Goal: Task Accomplishment & Management: Use online tool/utility

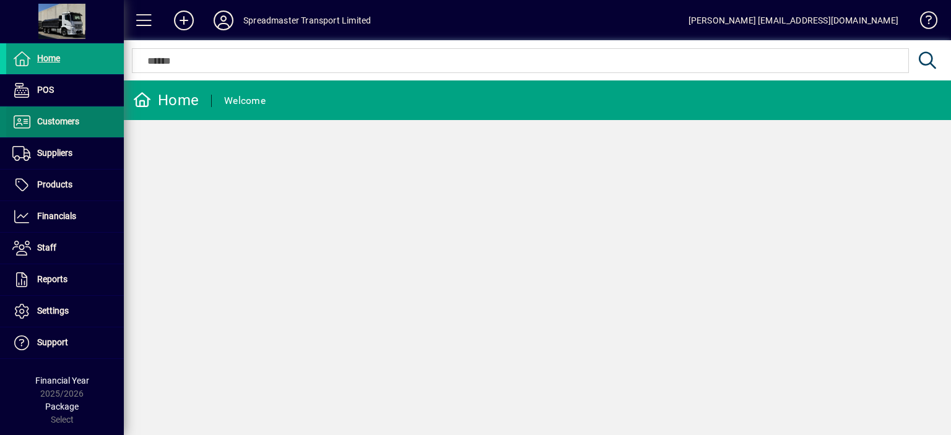
click at [68, 116] on span "Customers" at bounding box center [58, 121] width 42 height 10
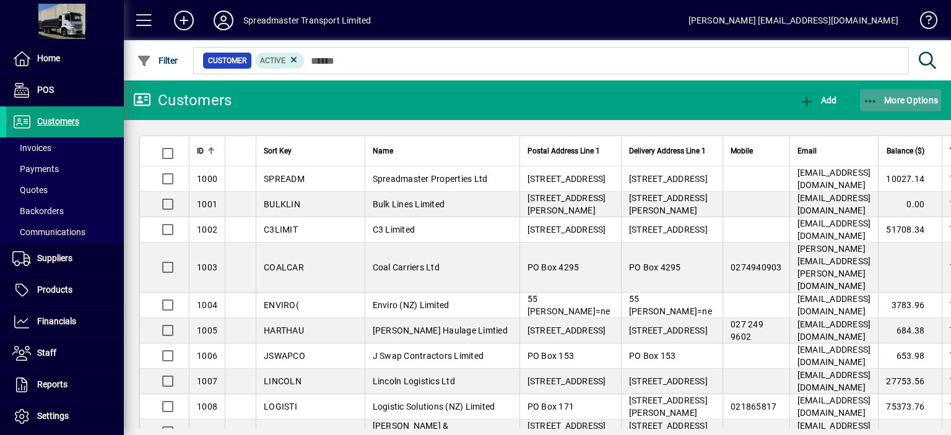
click at [896, 99] on span "More Options" at bounding box center [901, 100] width 76 height 10
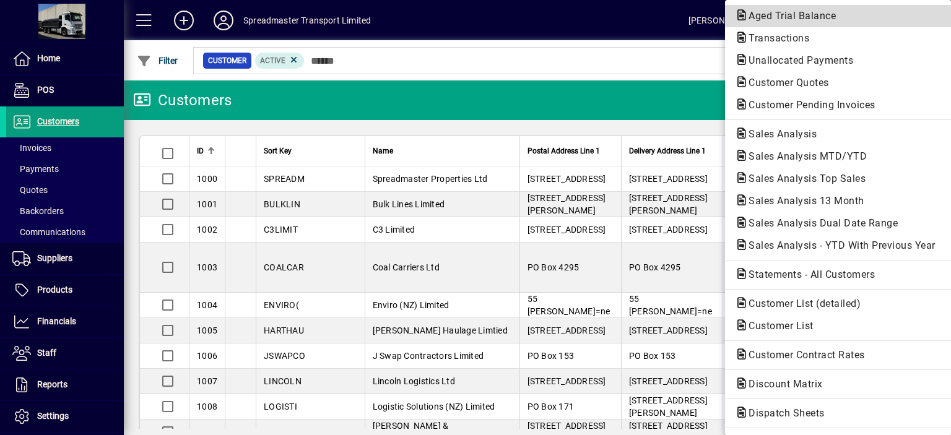
click at [762, 17] on span "Aged Trial Balance" at bounding box center [788, 16] width 107 height 12
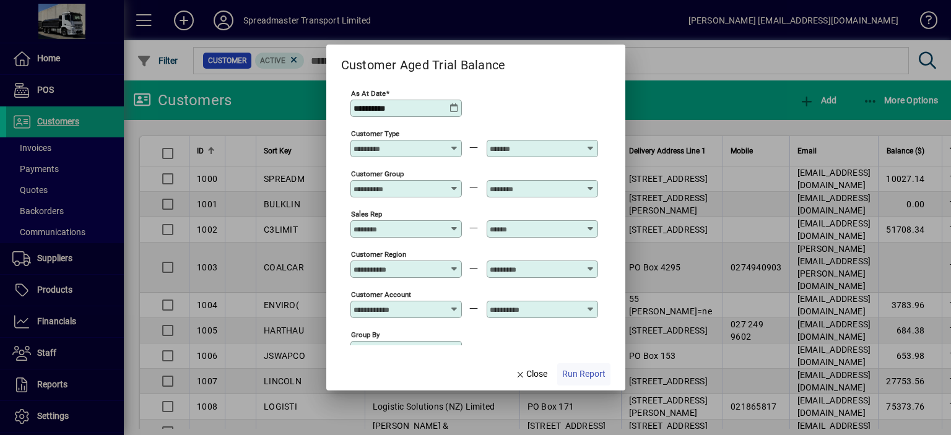
click at [579, 374] on span "Run Report" at bounding box center [583, 374] width 43 height 13
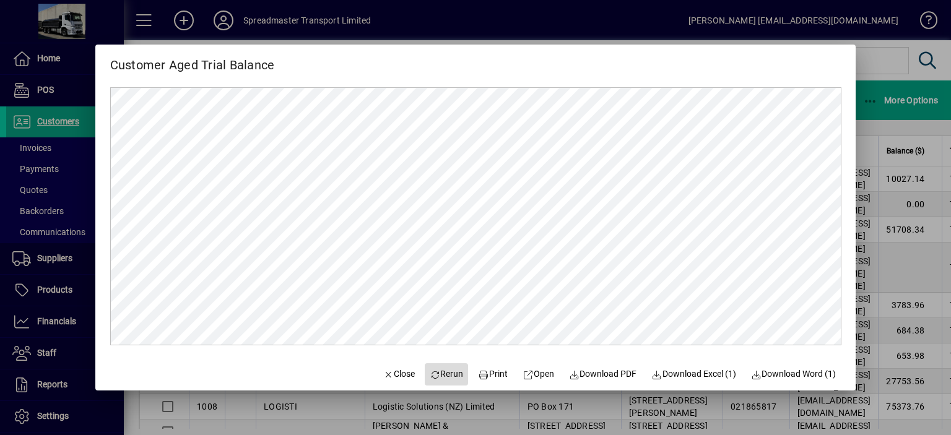
click at [448, 376] on span "Rerun" at bounding box center [447, 374] width 34 height 13
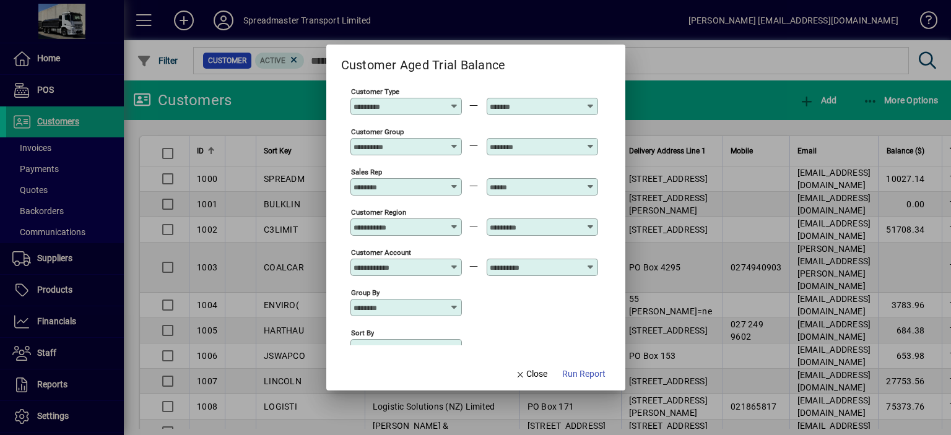
scroll to position [92, 0]
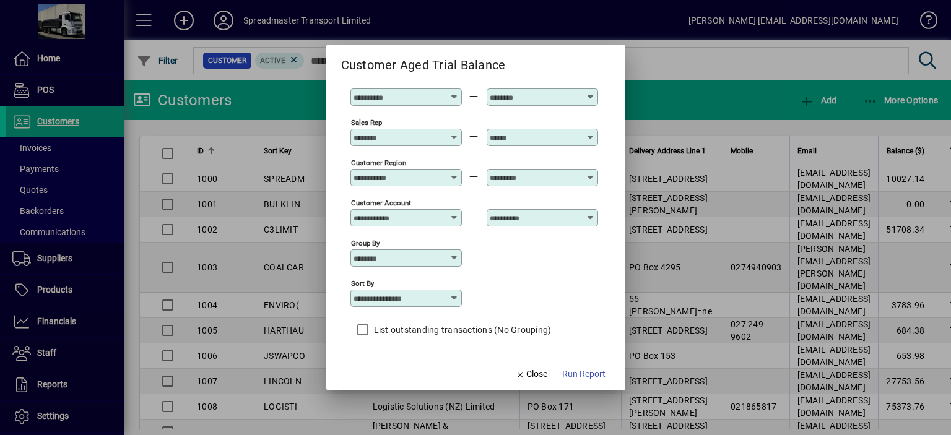
click at [454, 300] on icon at bounding box center [454, 298] width 10 height 10
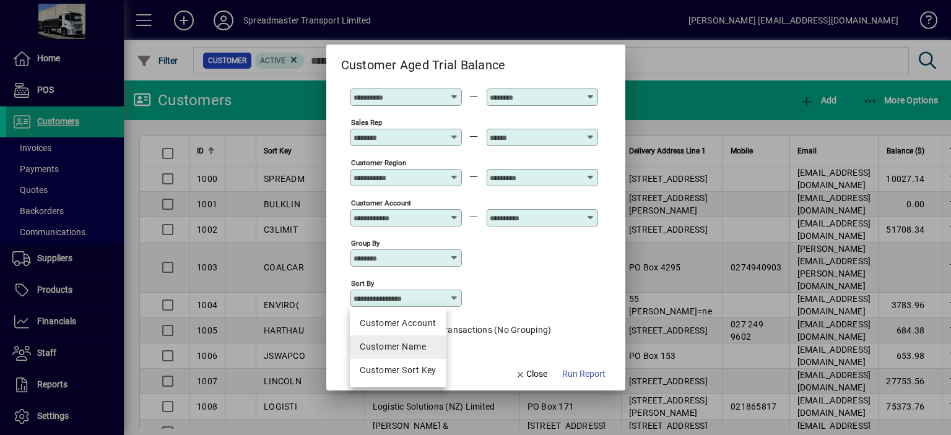
click at [424, 345] on div "Customer Name" at bounding box center [398, 346] width 76 height 13
type input "**********"
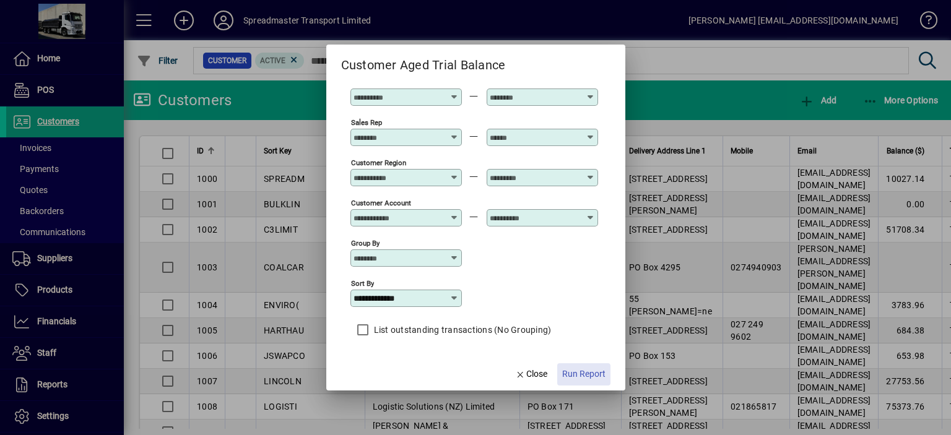
click at [583, 376] on span "Run Report" at bounding box center [583, 374] width 43 height 13
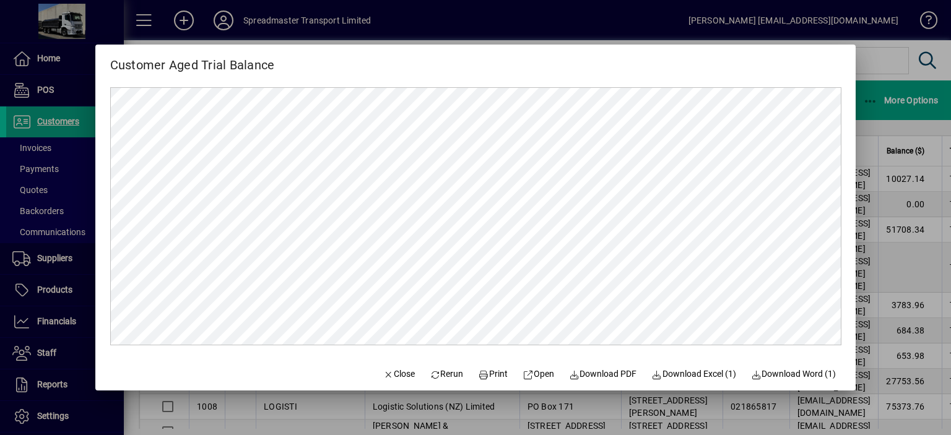
scroll to position [0, 0]
click at [488, 373] on span "Print" at bounding box center [494, 374] width 30 height 13
click at [389, 371] on span "Close" at bounding box center [399, 374] width 32 height 13
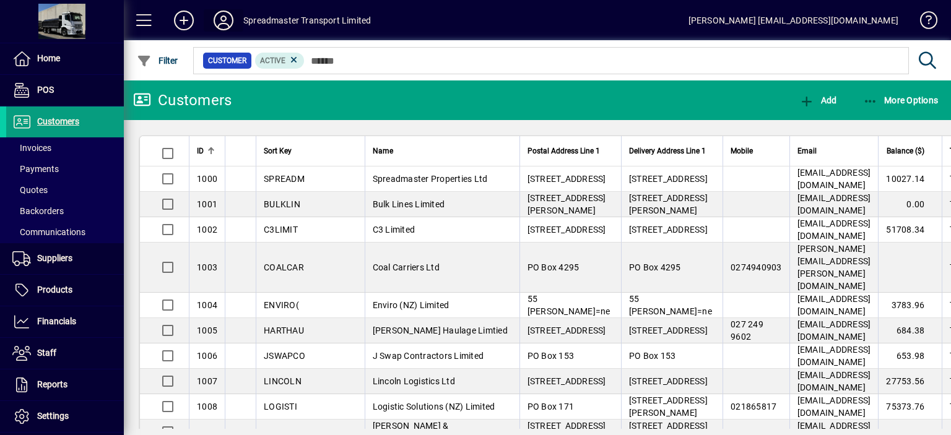
click at [221, 22] on icon at bounding box center [223, 21] width 25 height 20
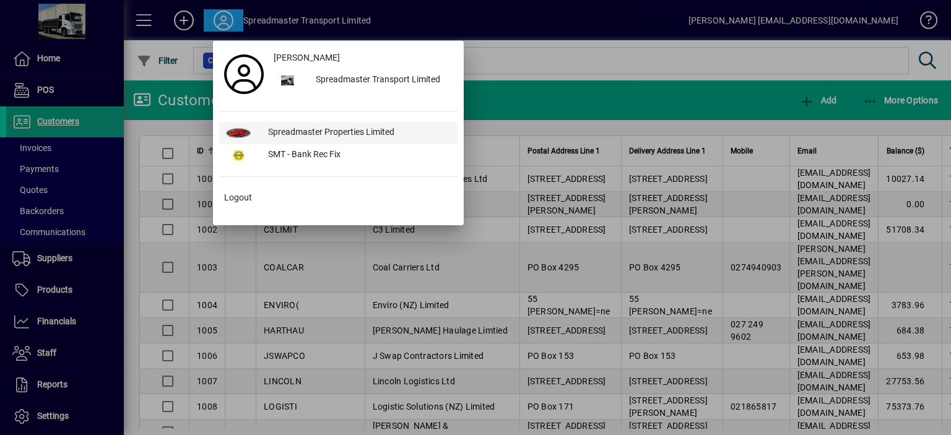
click at [290, 131] on div "Spreadmaster Properties Limited" at bounding box center [357, 133] width 199 height 22
